Goal: Transaction & Acquisition: Subscribe to service/newsletter

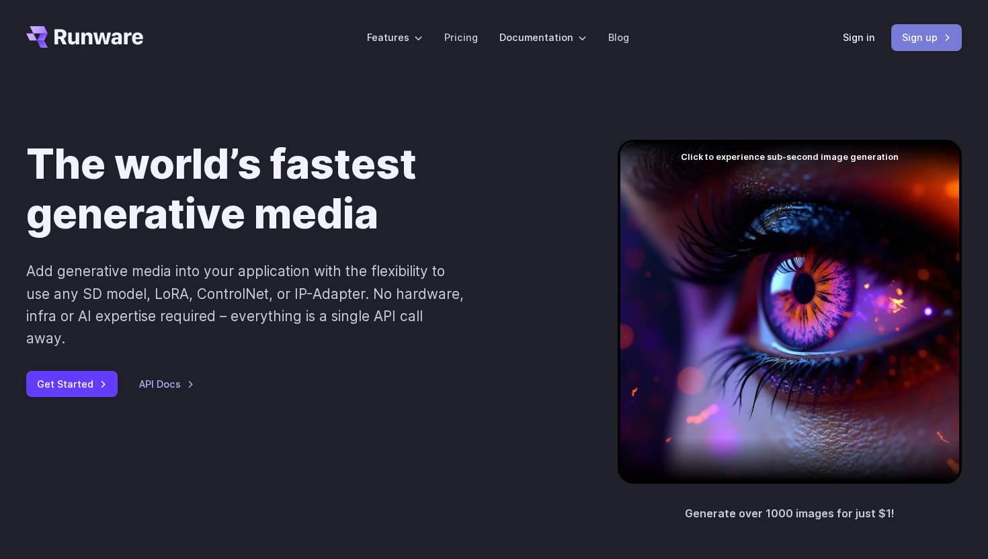
click at [911, 48] on link "Sign up" at bounding box center [926, 37] width 71 height 26
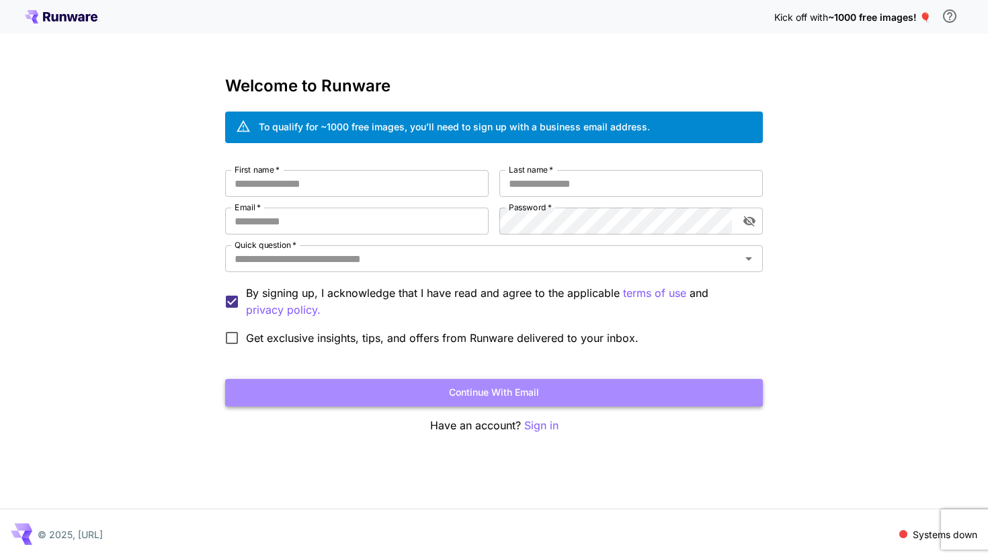
click at [374, 392] on button "Continue with email" at bounding box center [494, 393] width 538 height 28
